Goal: Task Accomplishment & Management: Manage account settings

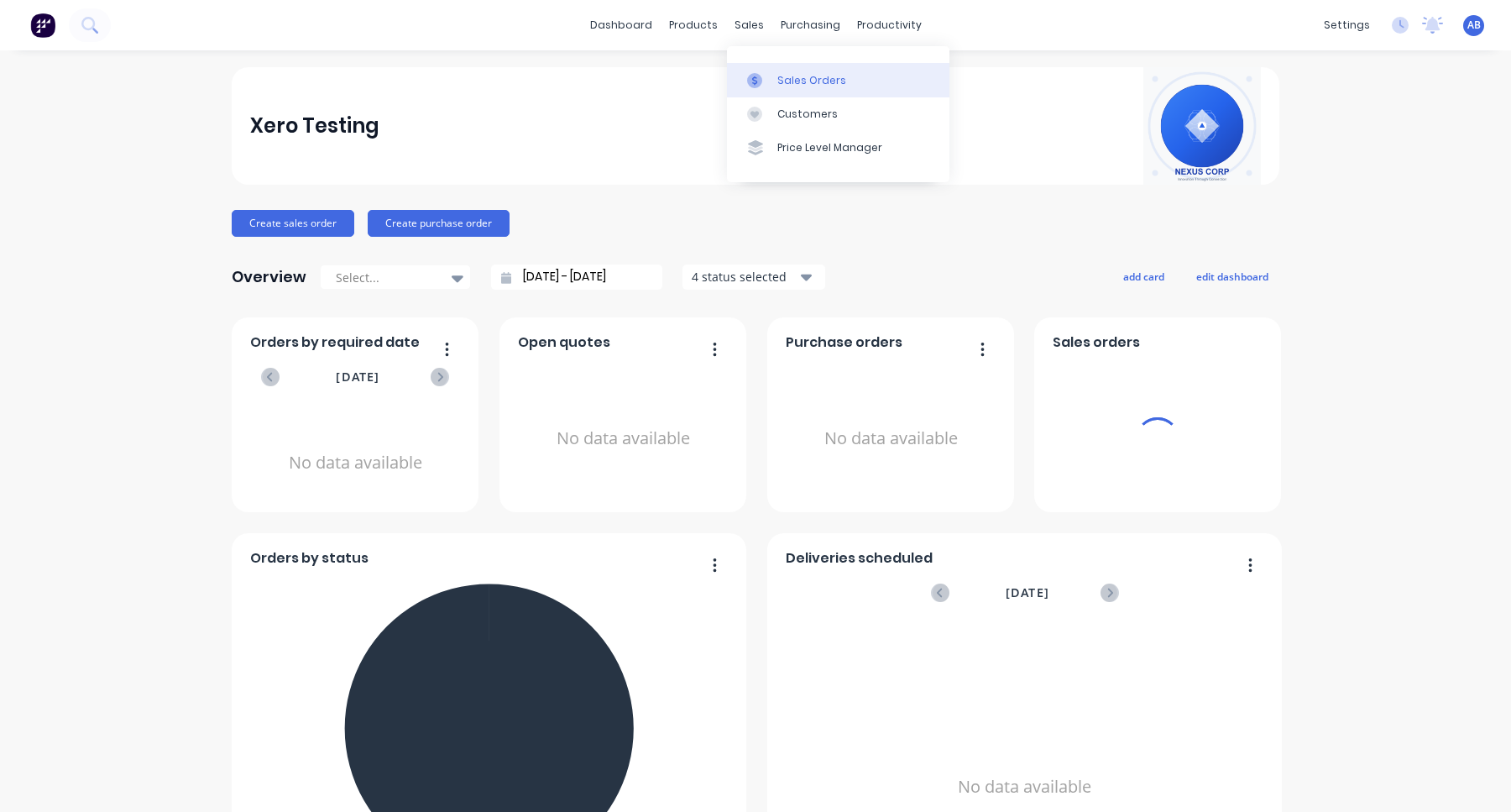
click at [781, 76] on div "Sales Orders" at bounding box center [811, 81] width 69 height 15
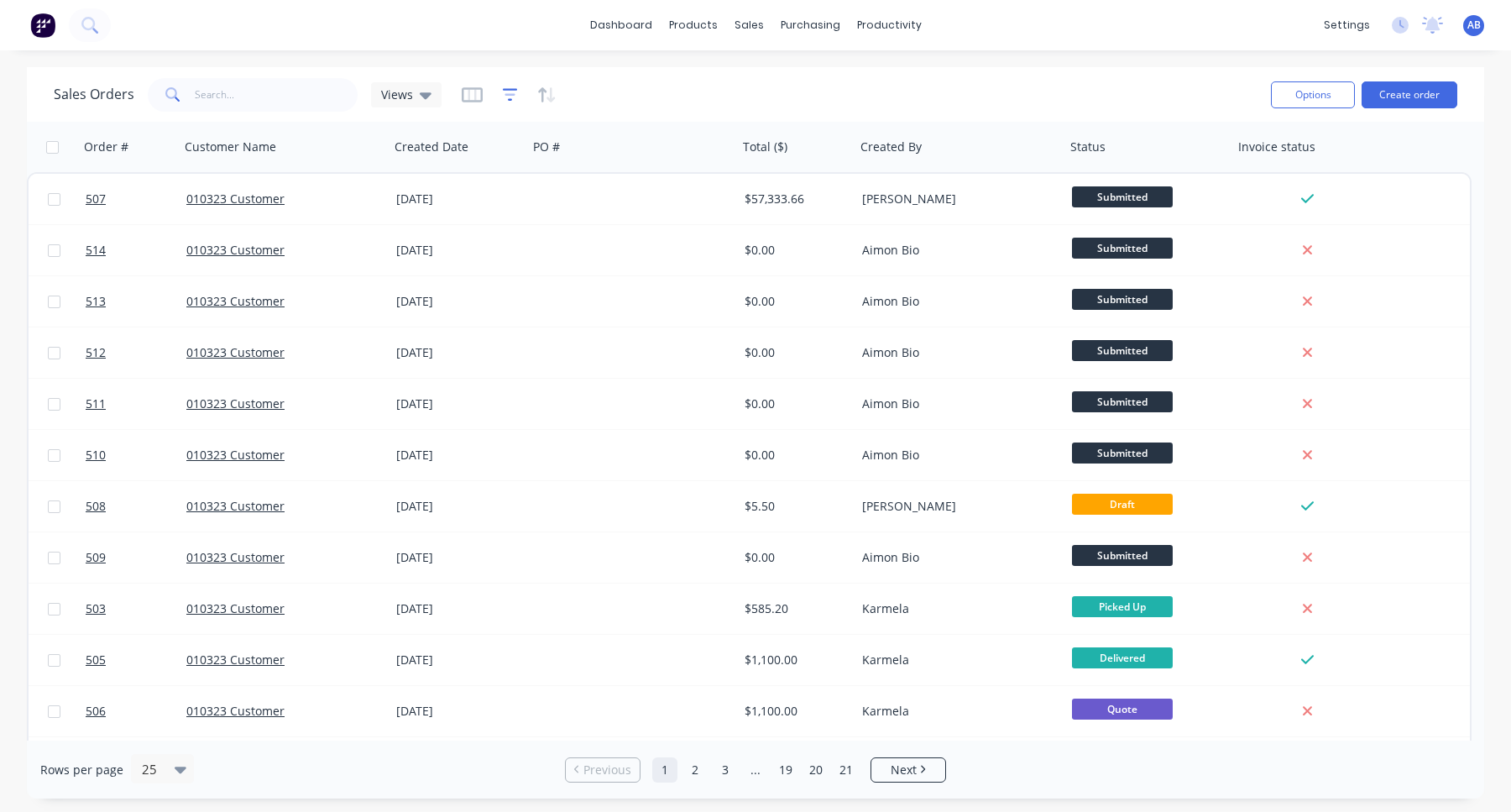
click at [512, 96] on icon "button" at bounding box center [511, 95] width 15 height 17
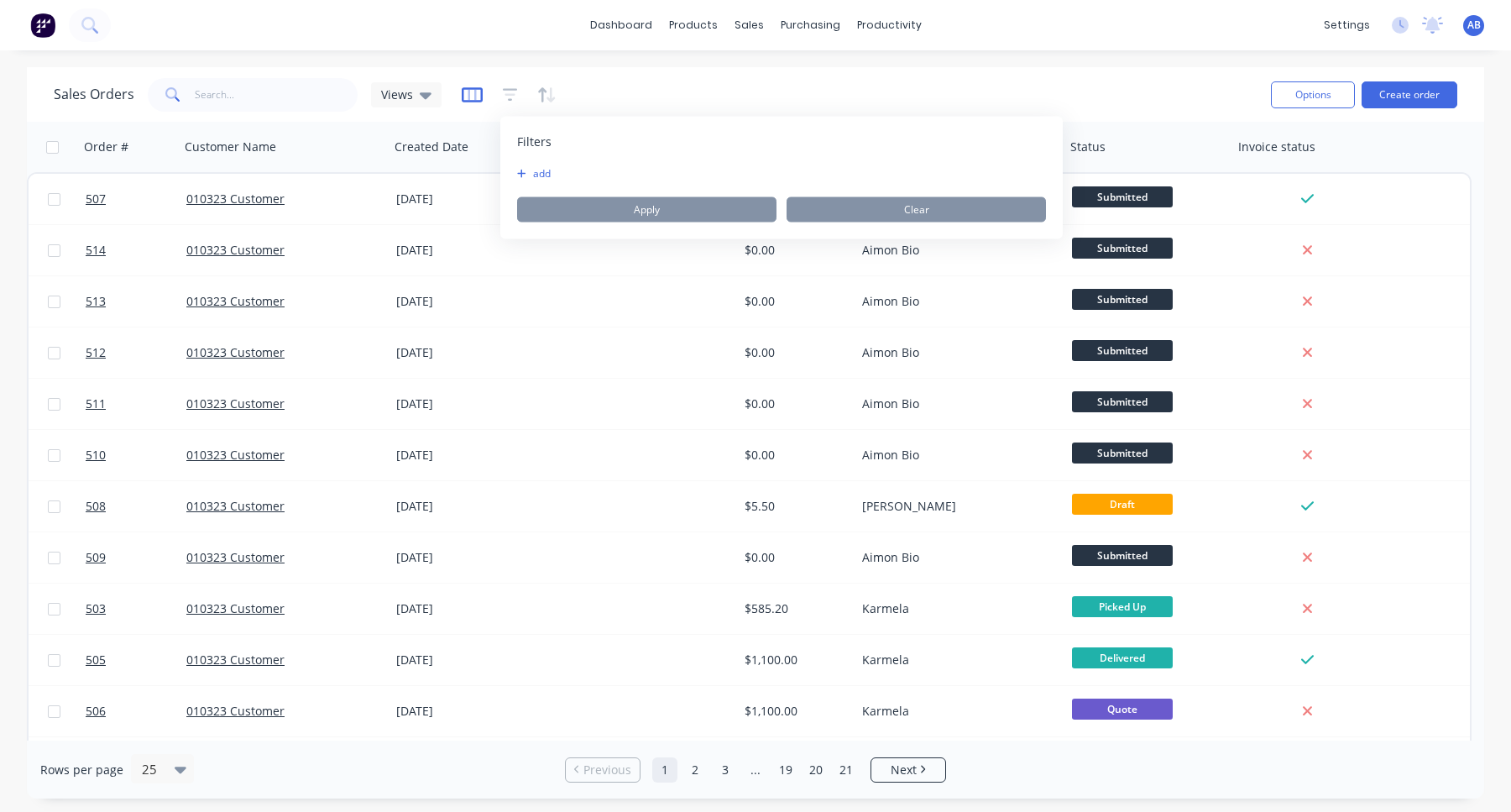
click at [471, 92] on icon "button" at bounding box center [472, 95] width 21 height 17
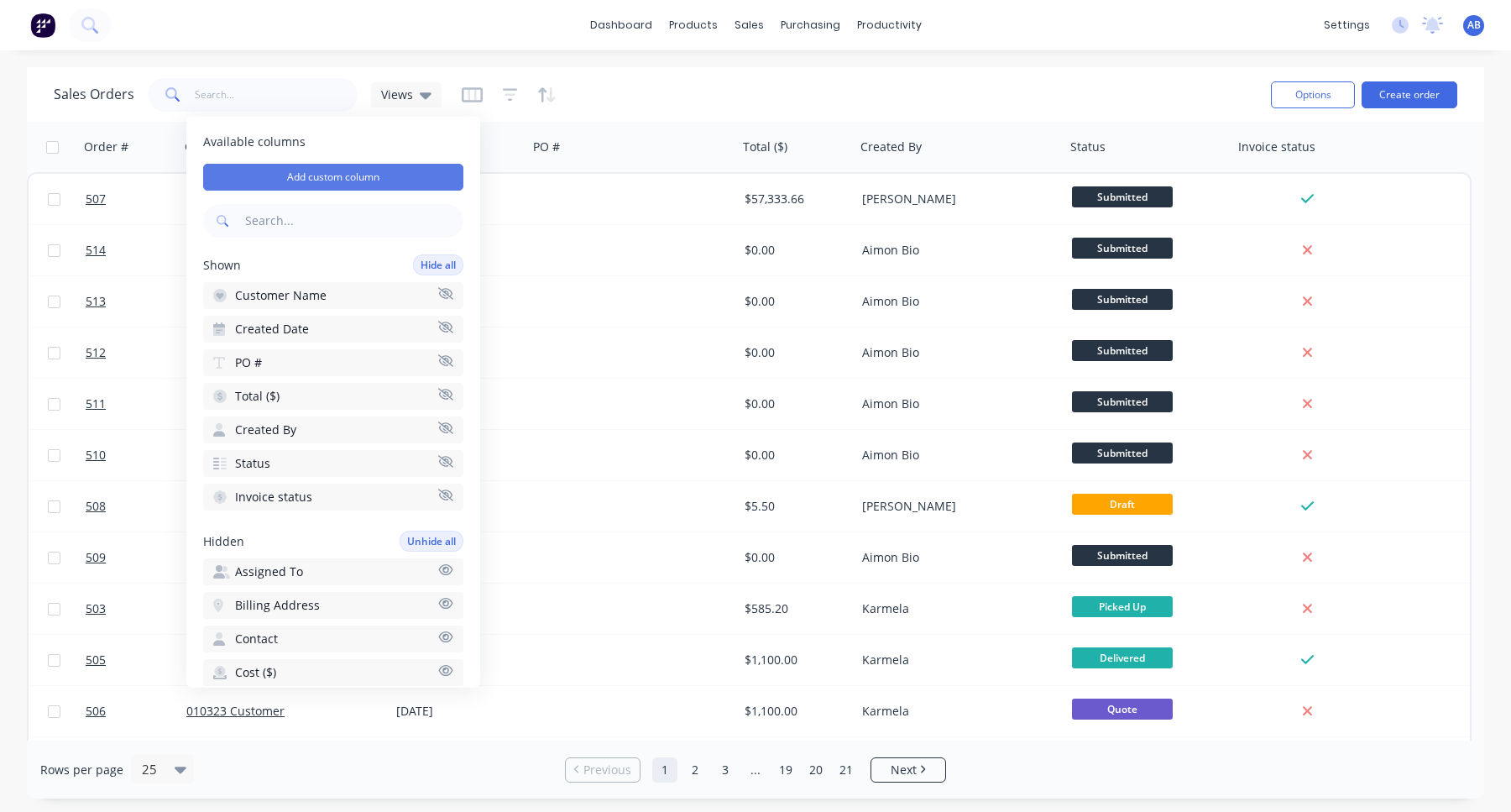
click at [388, 182] on button "Add custom column" at bounding box center [333, 177] width 260 height 27
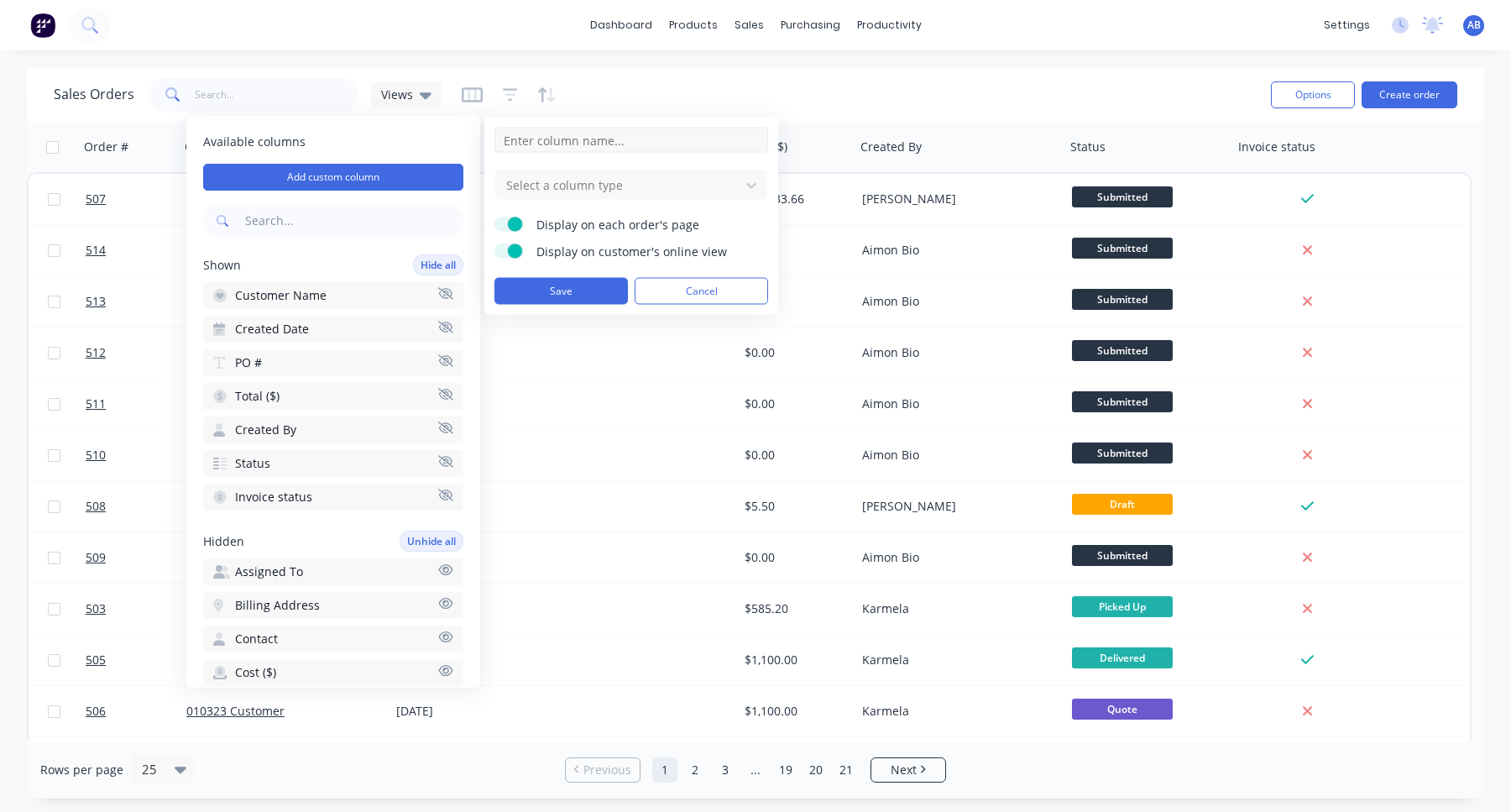
click at [593, 142] on input at bounding box center [631, 139] width 274 height 25
type input "Sample testing"
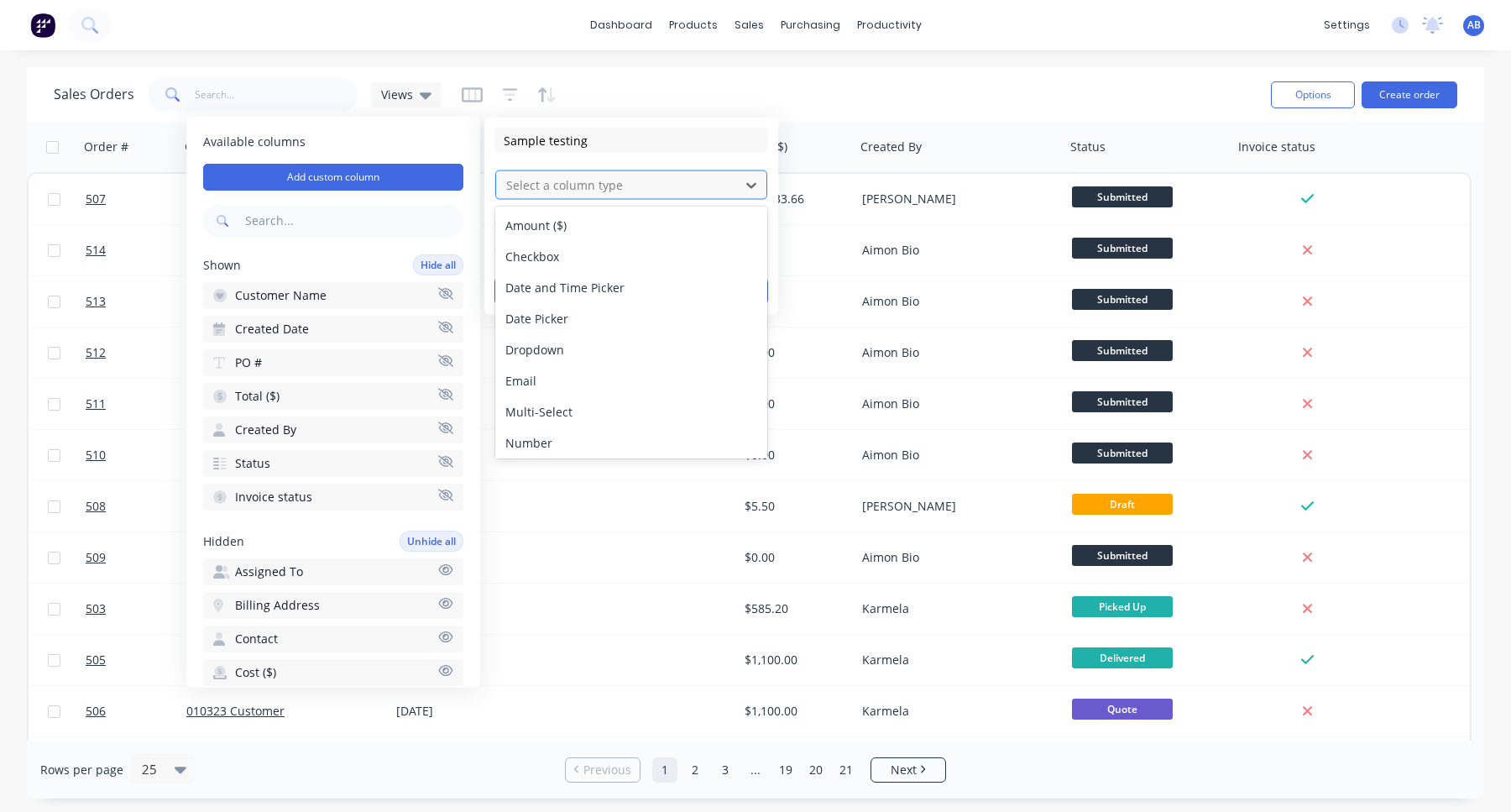
click at [611, 189] on div at bounding box center [618, 185] width 227 height 21
click at [555, 390] on div "Email" at bounding box center [631, 381] width 272 height 31
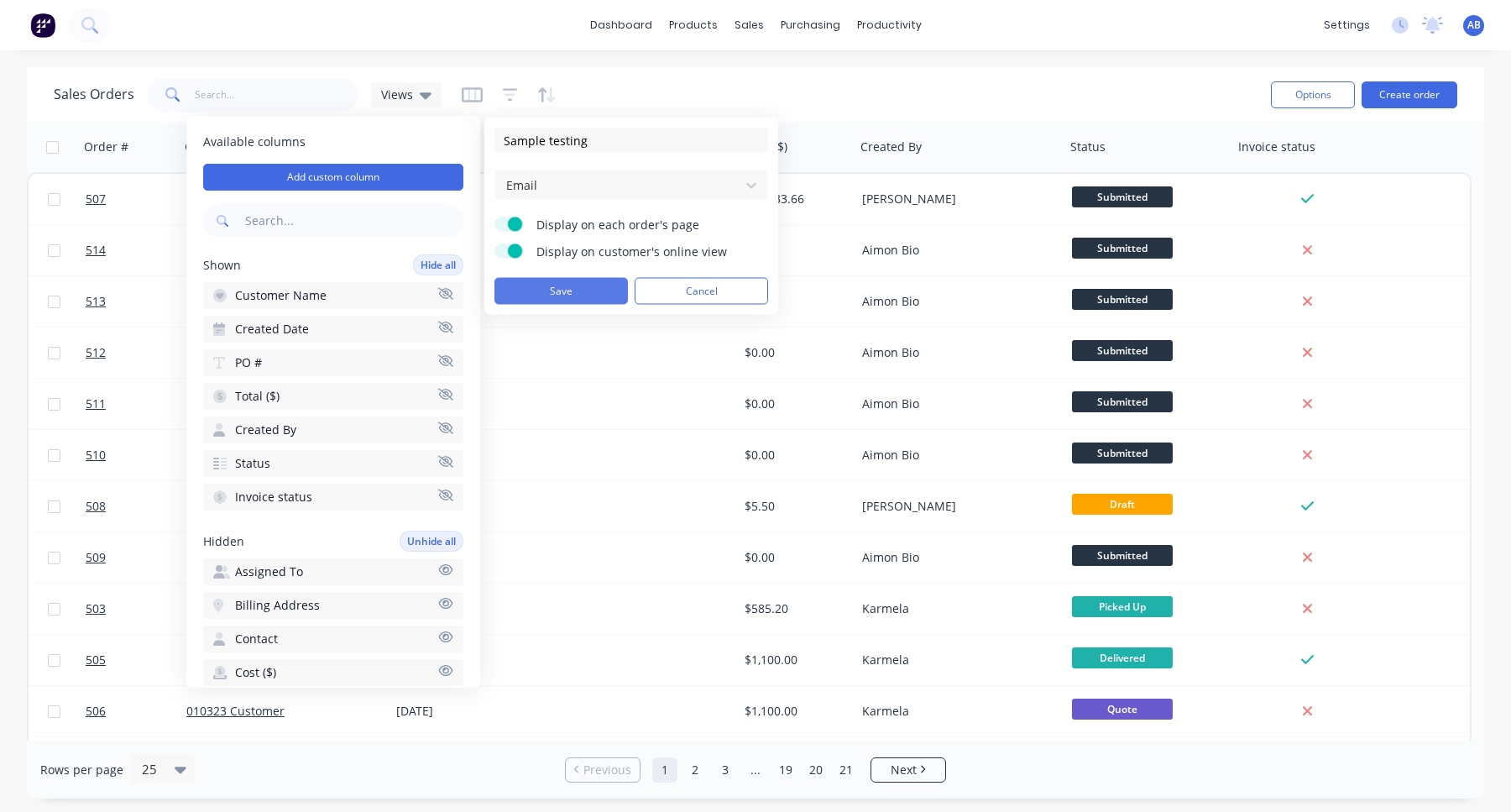
click at [583, 284] on button "Save" at bounding box center [561, 291] width 134 height 27
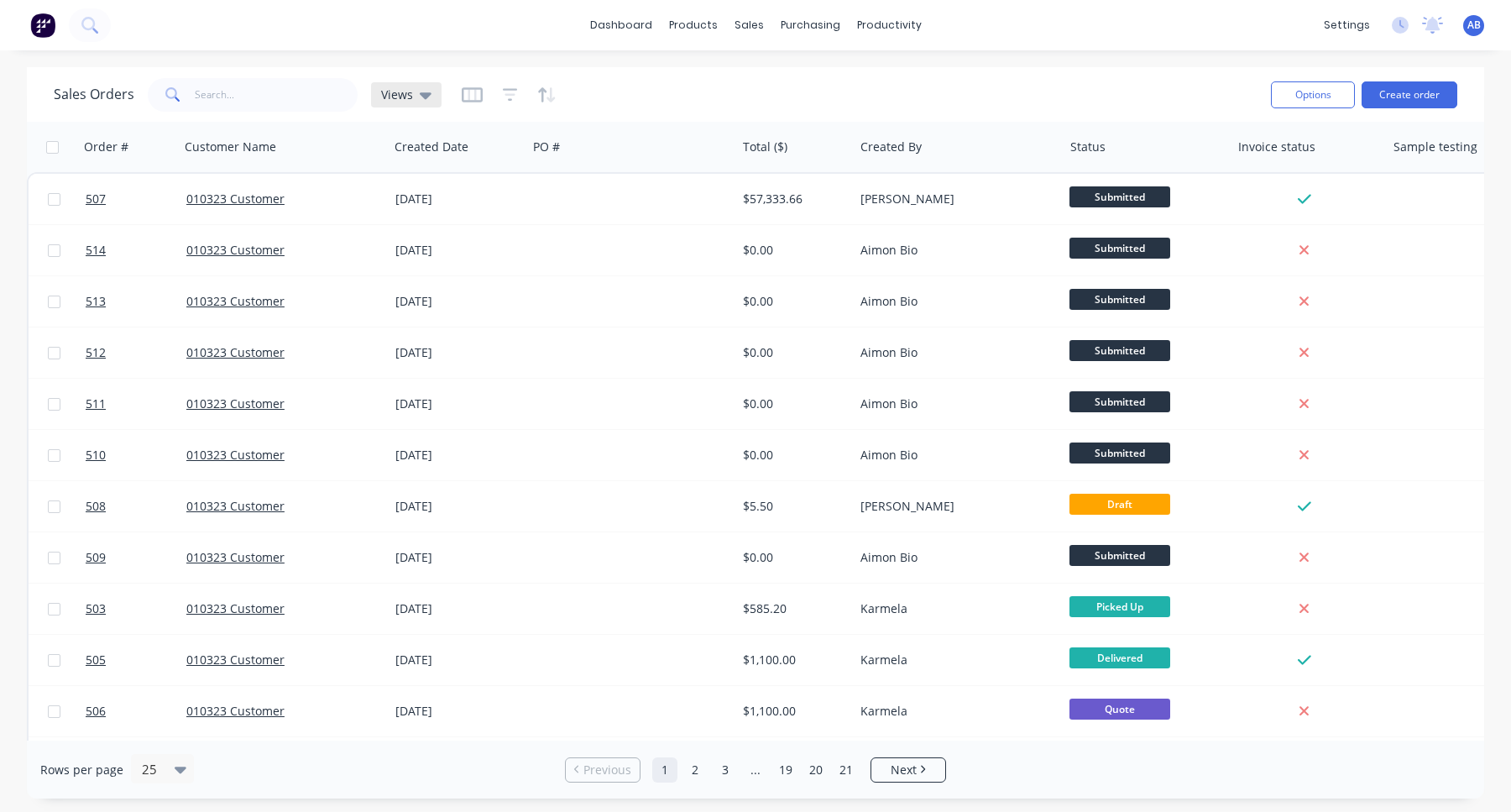
click at [414, 96] on div "Views" at bounding box center [406, 95] width 50 height 15
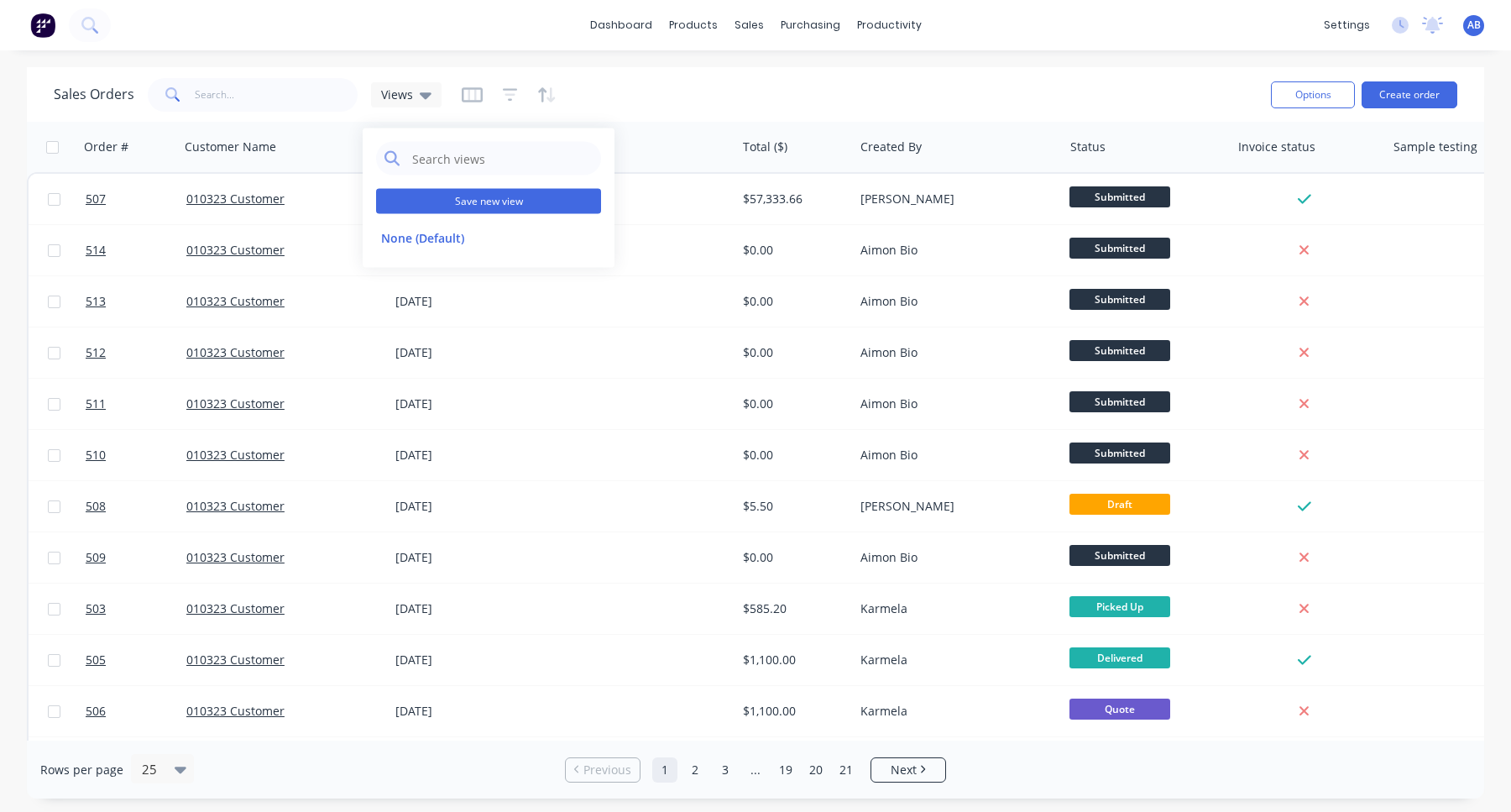
click at [475, 201] on button "Save new view" at bounding box center [488, 202] width 225 height 25
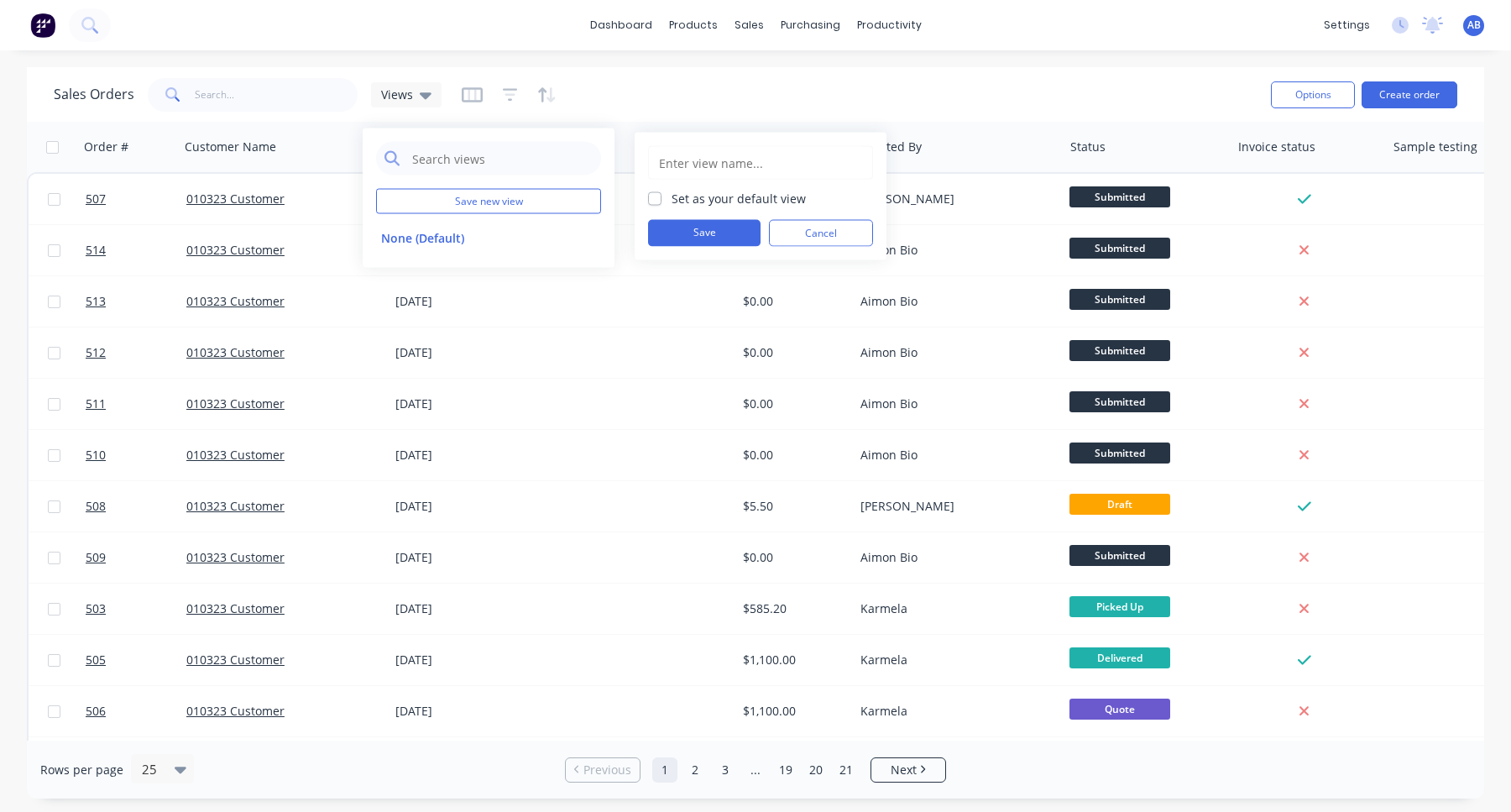
click at [699, 161] on input "text" at bounding box center [760, 163] width 206 height 32
type input "Sample view"
click at [672, 197] on label "Set as your default view" at bounding box center [739, 198] width 135 height 18
click at [656, 197] on input "Set as your default view" at bounding box center [655, 197] width 13 height 16
checkbox input "true"
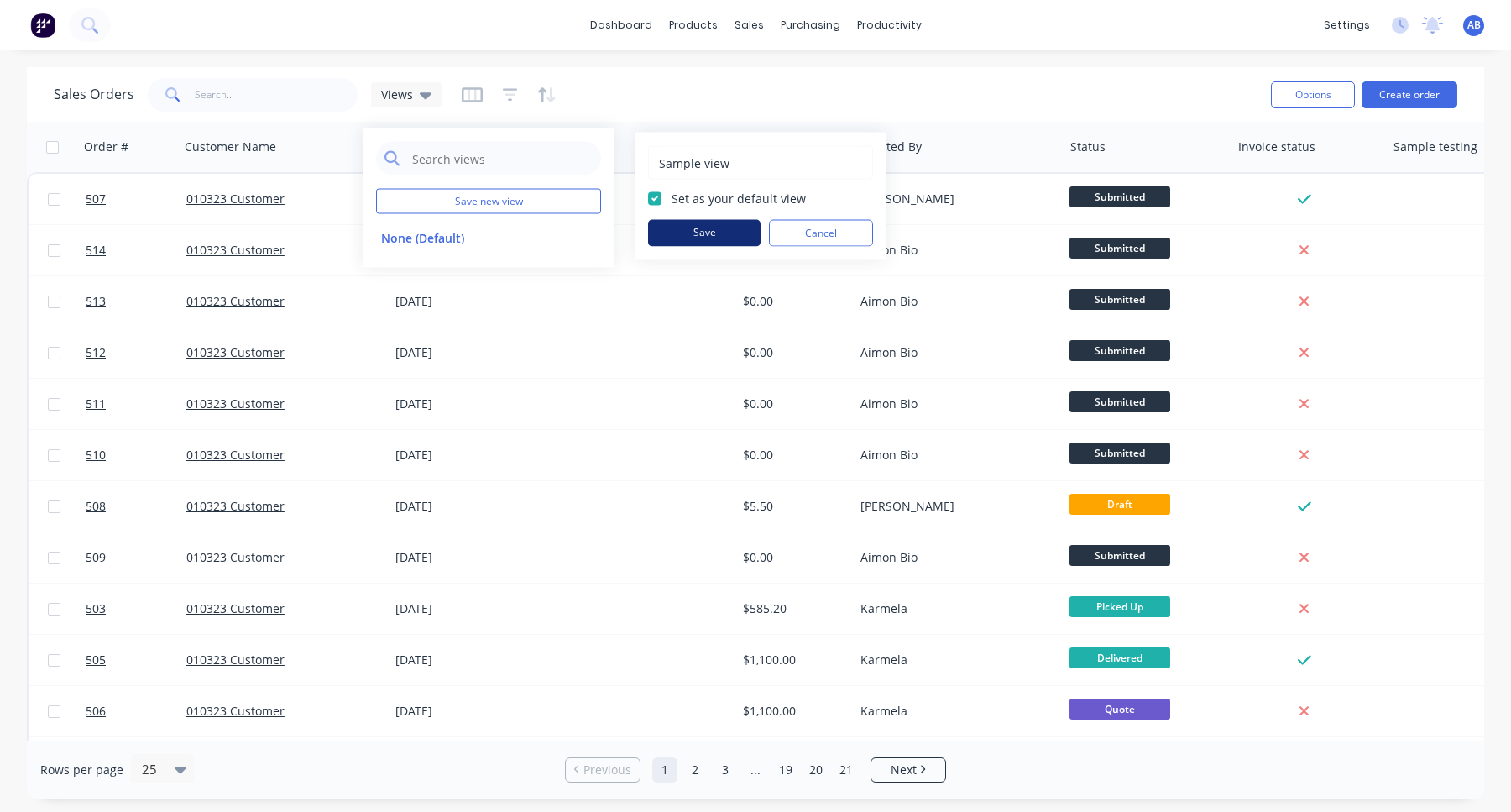
click at [677, 224] on button "Save" at bounding box center [704, 234] width 112 height 27
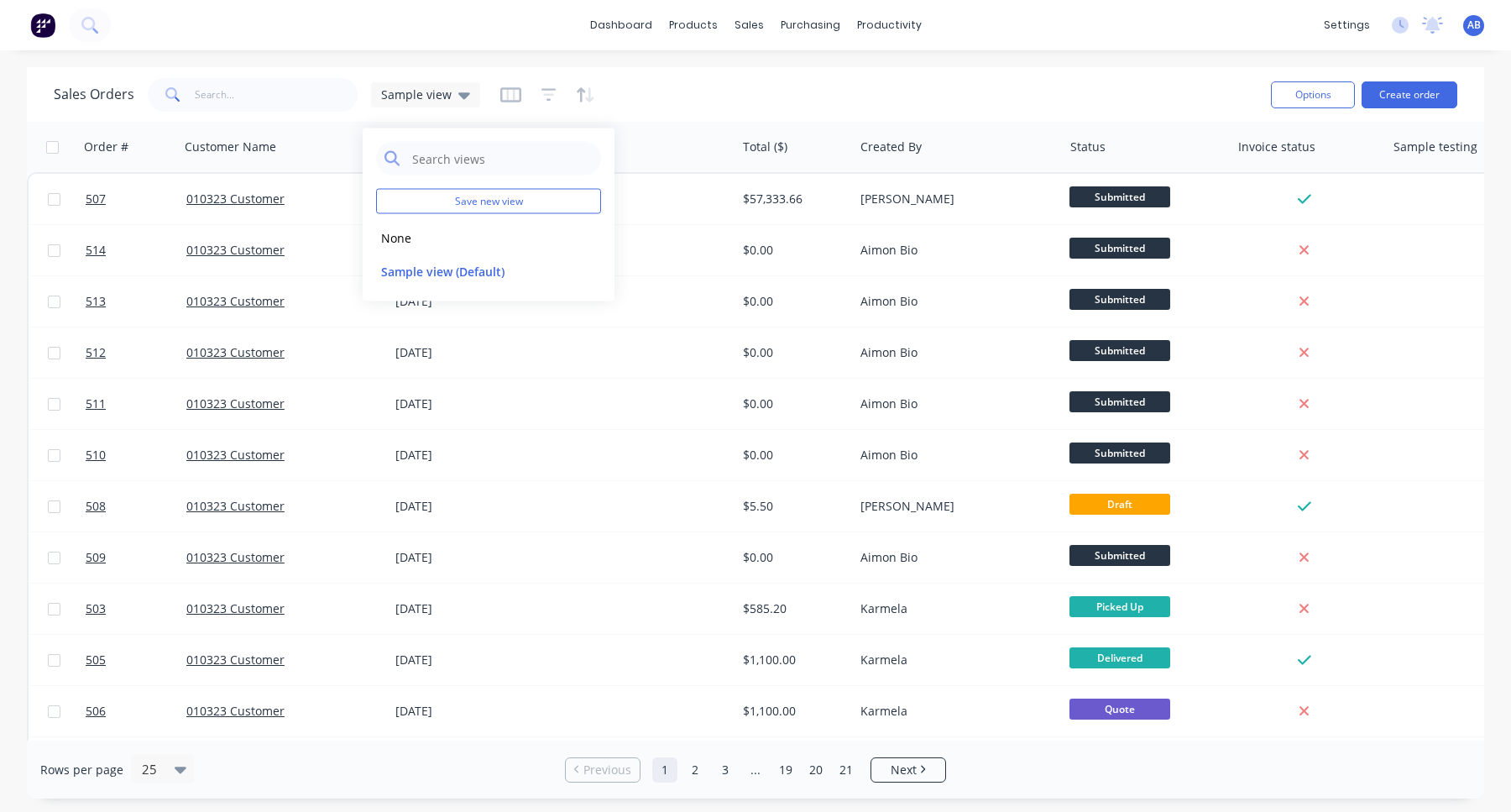
click at [825, 120] on div "Sales Orders Sample view Options Create order" at bounding box center [756, 94] width 1457 height 55
click at [459, 101] on icon at bounding box center [464, 95] width 11 height 19
click at [890, 106] on div "Sales Orders Sample view" at bounding box center [656, 94] width 1204 height 41
click at [1463, 27] on div "AB Xero Testing Aimon Bio Administrator Profile Sign out" at bounding box center [1473, 25] width 21 height 21
click at [1474, 27] on span "AB" at bounding box center [1474, 25] width 13 height 15
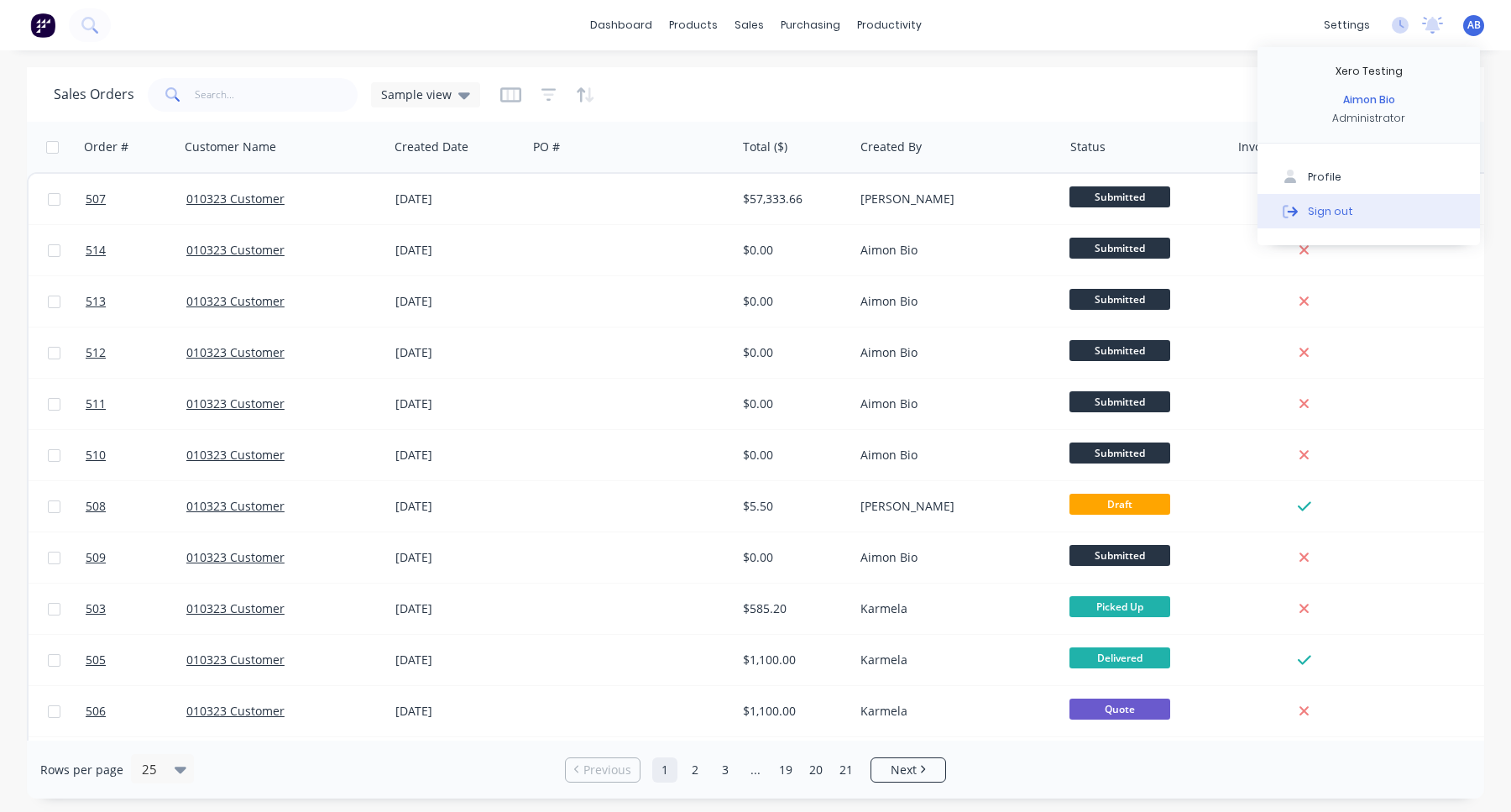
click at [1344, 210] on div "Sign out" at bounding box center [1331, 211] width 45 height 15
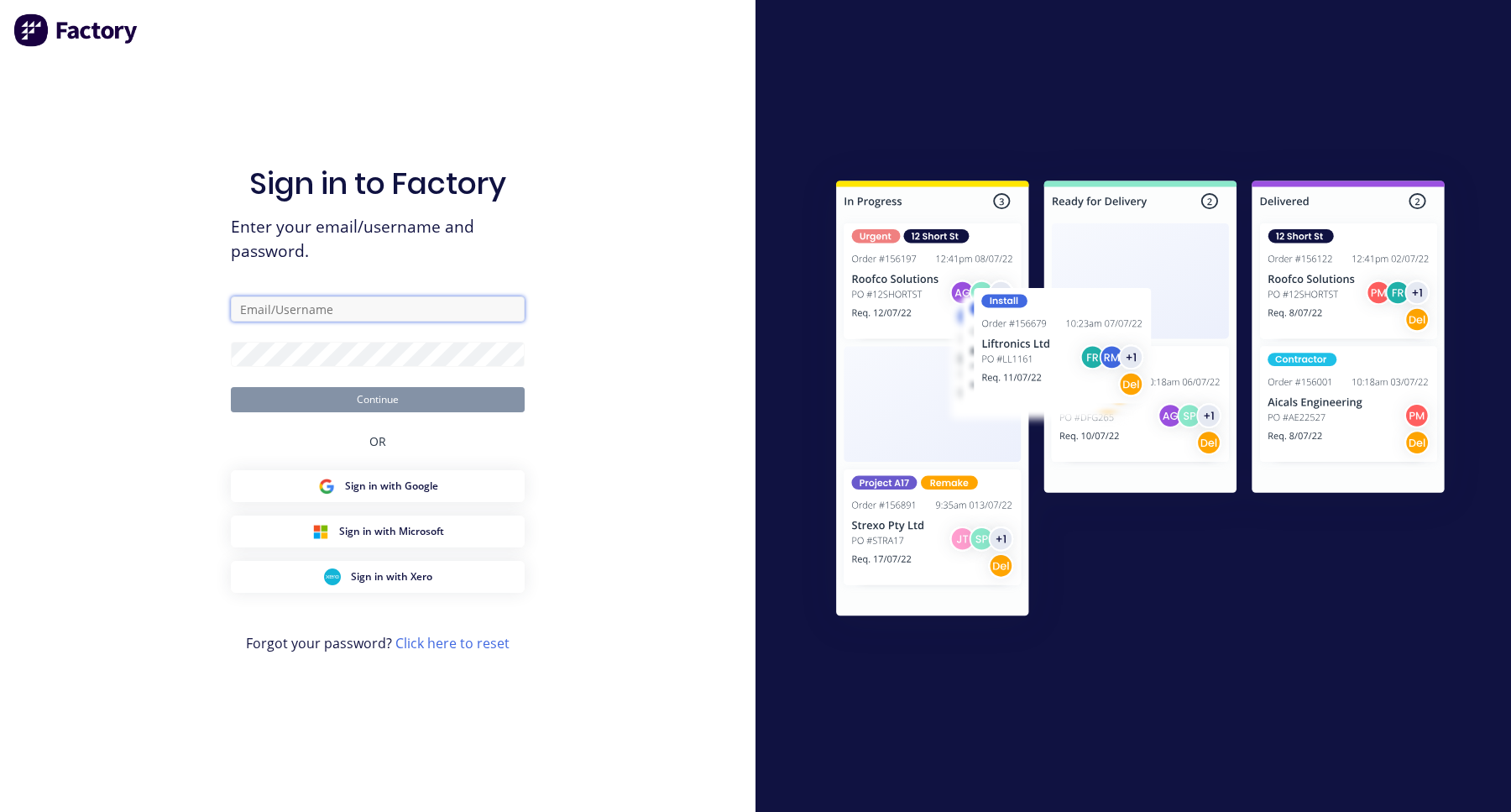
click at [373, 312] on input "text" at bounding box center [378, 309] width 294 height 25
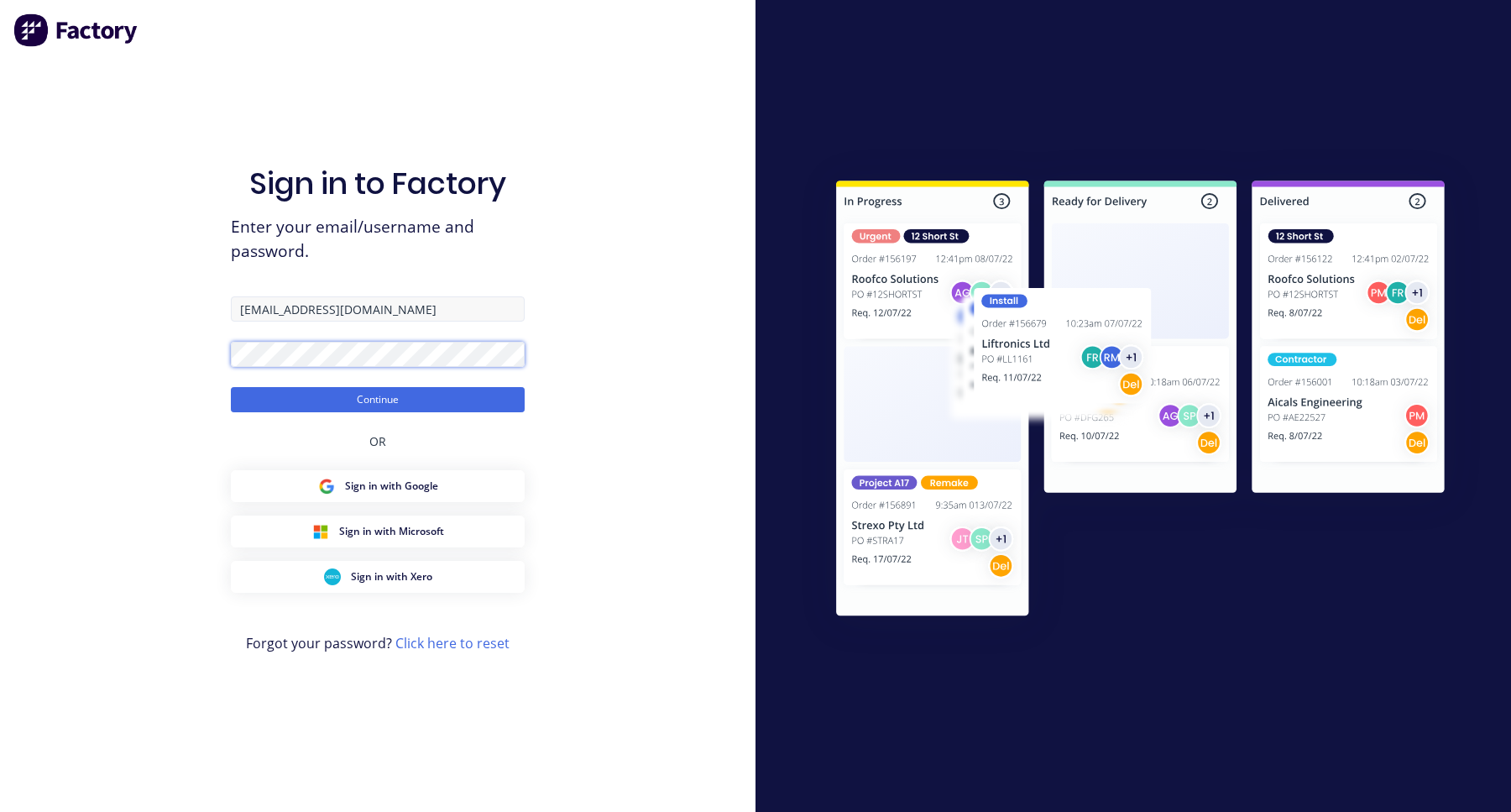
click at [231, 387] on button "Continue" at bounding box center [378, 399] width 294 height 25
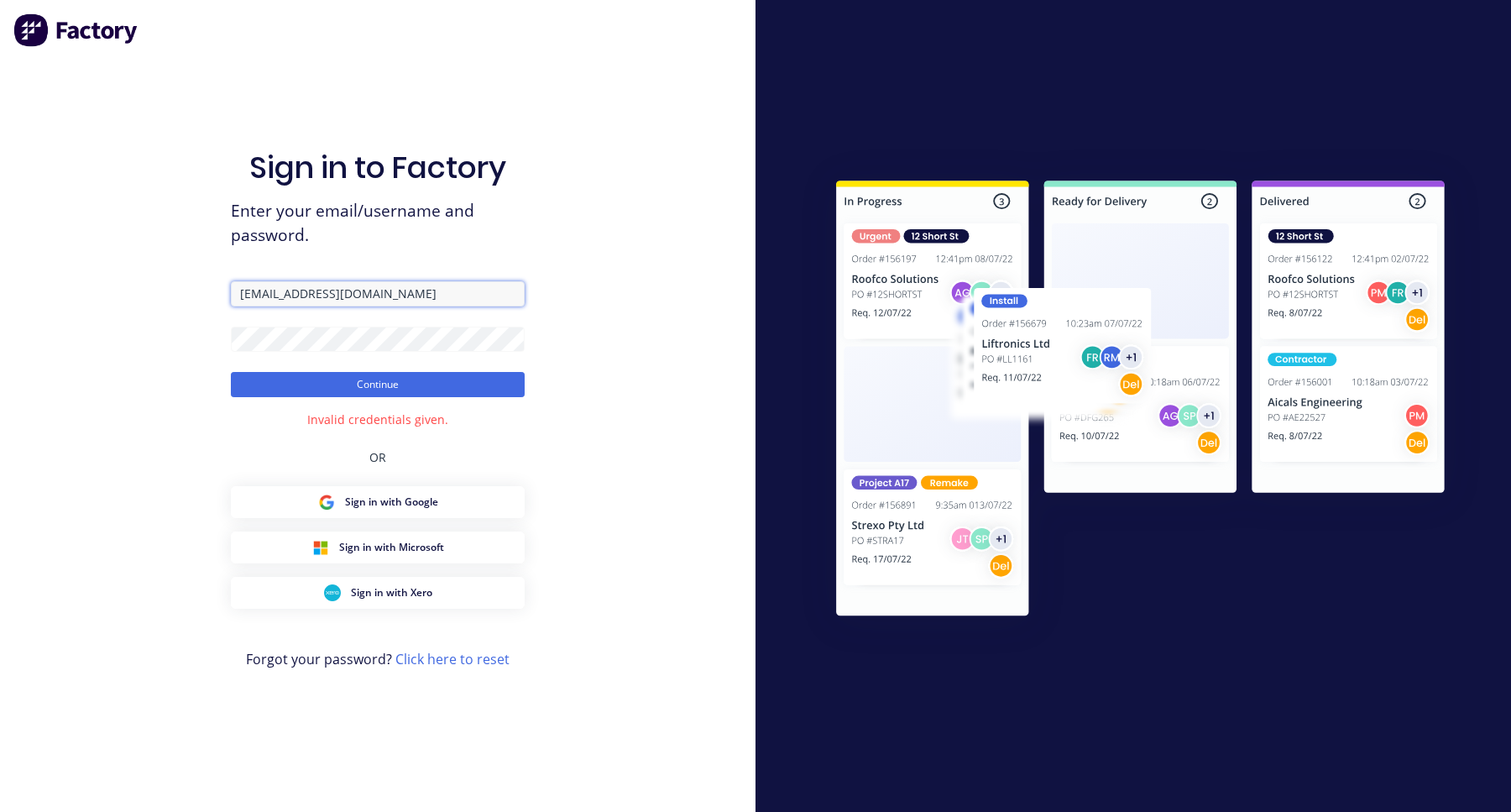
click at [297, 296] on input "[EMAIL_ADDRESS][DOMAIN_NAME]" at bounding box center [378, 294] width 294 height 25
type input "[EMAIL_ADDRESS][DOMAIN_NAME]"
click at [231, 372] on button "Continue" at bounding box center [378, 384] width 294 height 25
